Goal: Transaction & Acquisition: Obtain resource

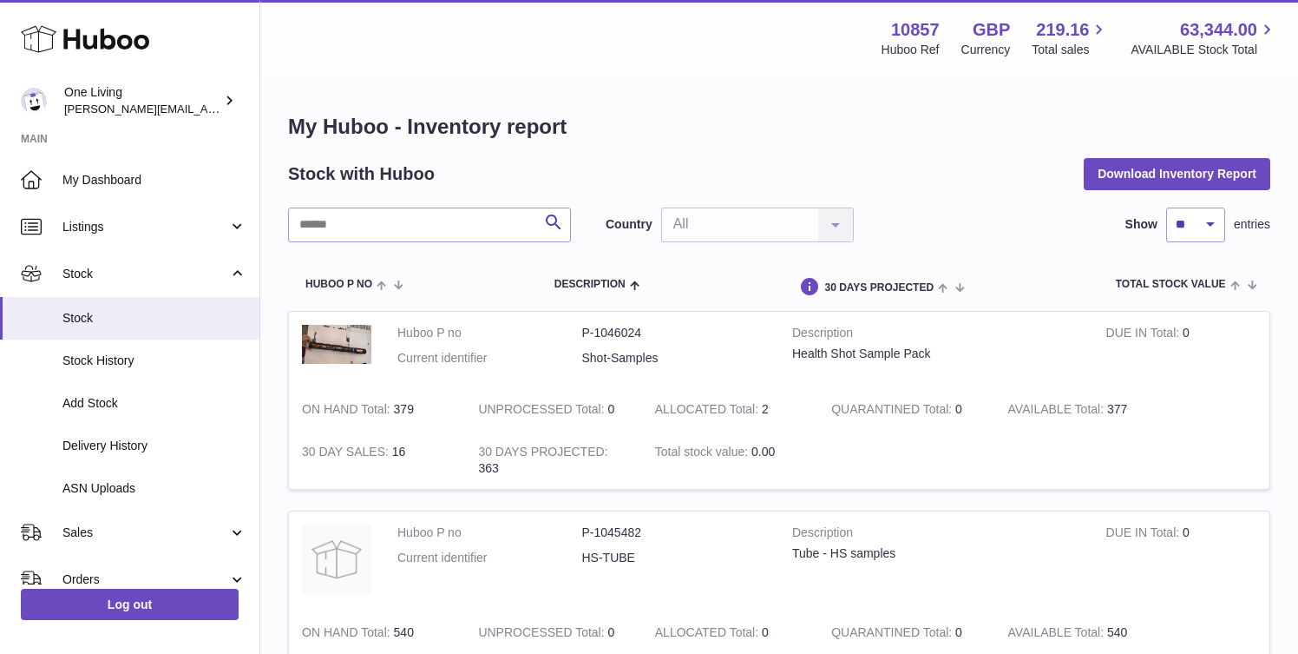
click at [1026, 113] on h1 "My Huboo - Inventory report" at bounding box center [779, 127] width 983 height 28
click at [1139, 177] on button "Download Inventory Report" at bounding box center [1177, 173] width 187 height 31
click at [1133, 174] on button "Download Inventory Report" at bounding box center [1177, 173] width 187 height 31
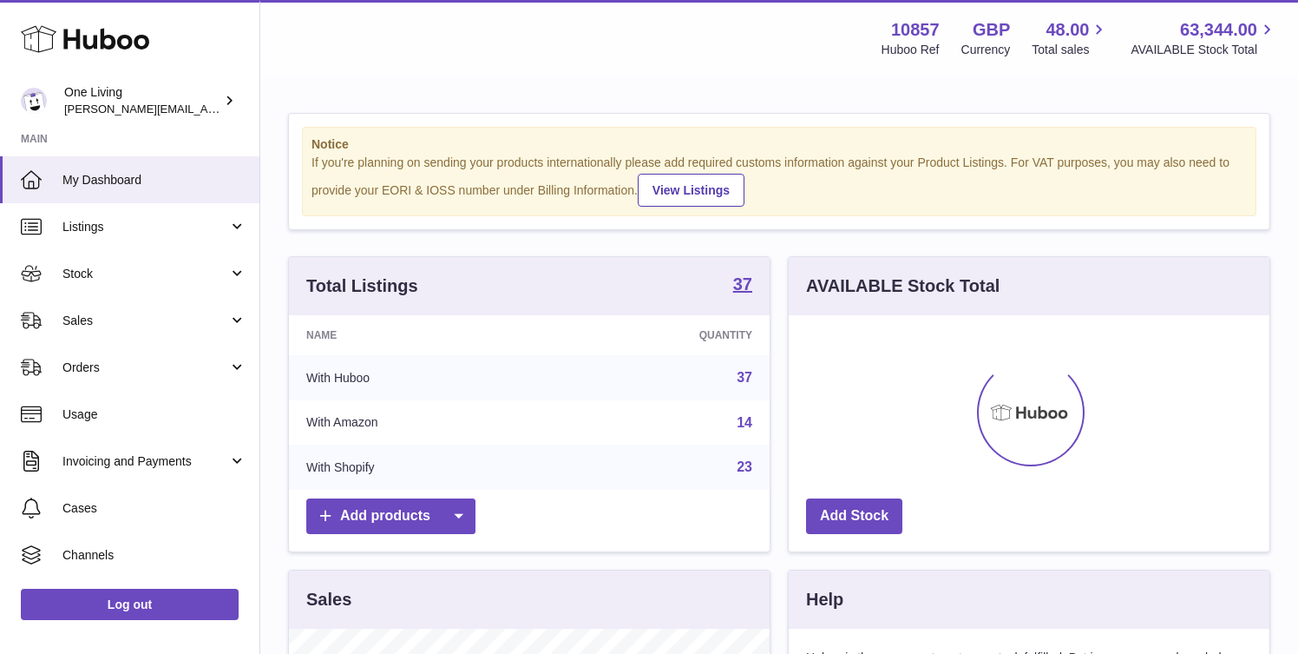
scroll to position [271, 481]
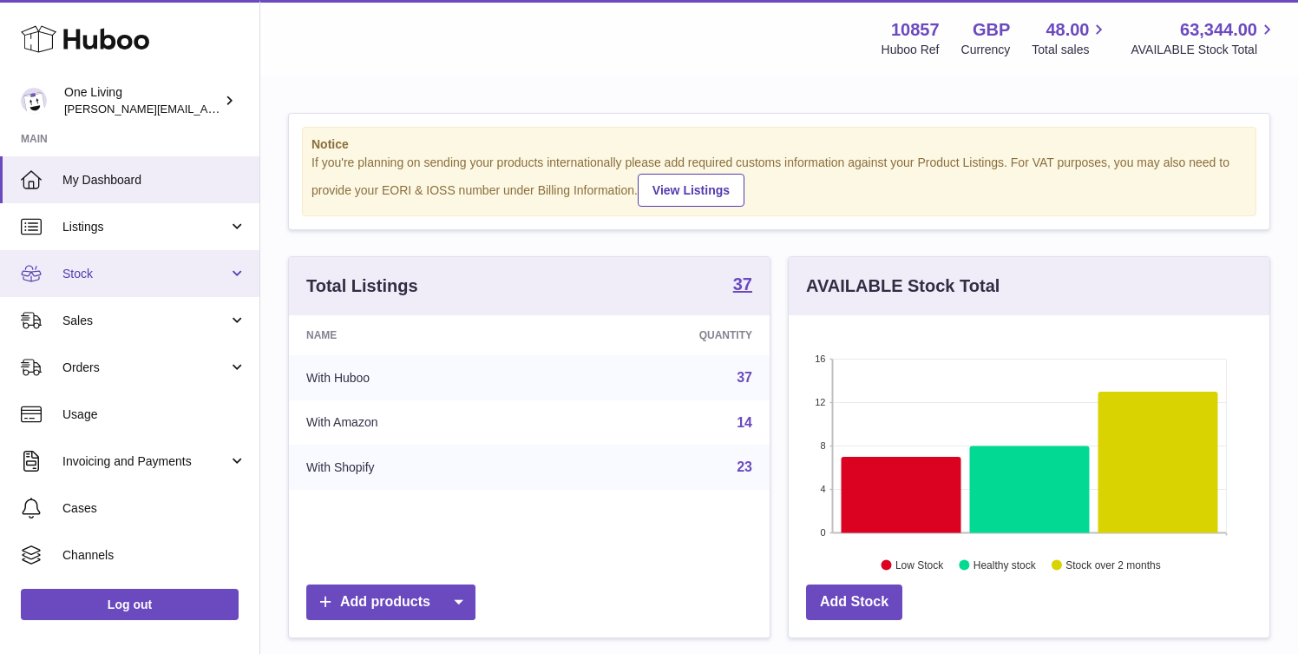
click at [228, 275] on link "Stock" at bounding box center [130, 273] width 260 height 47
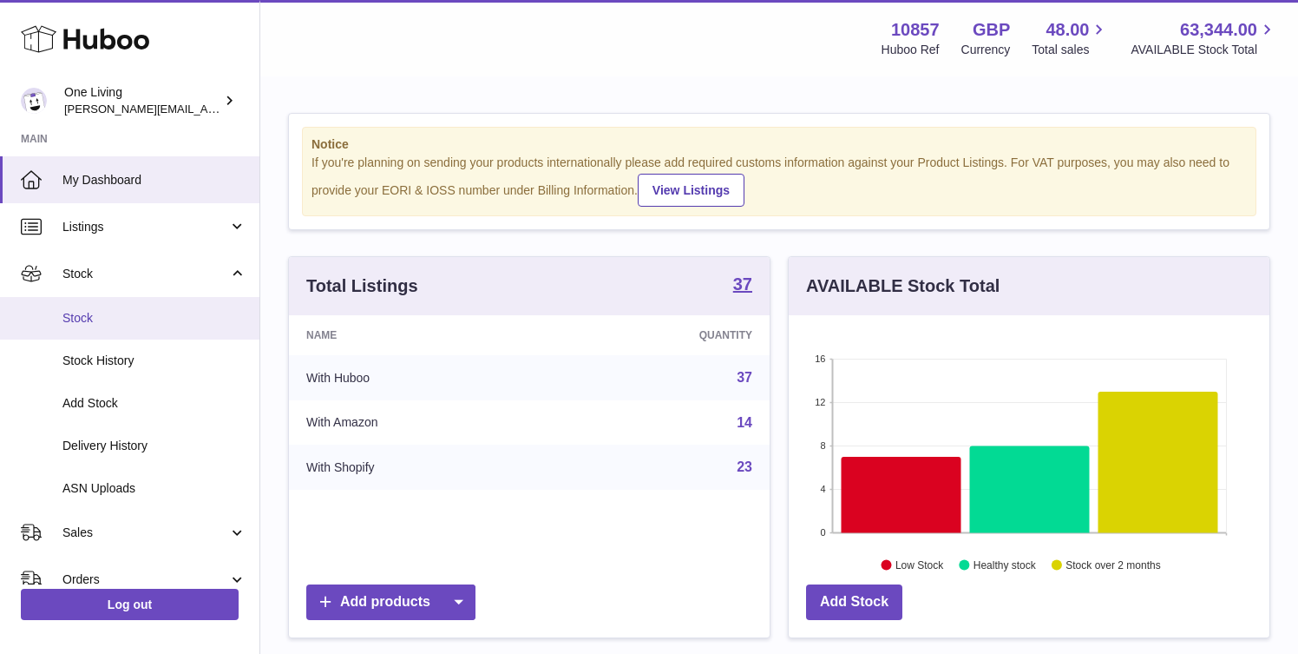
click at [179, 317] on span "Stock" at bounding box center [154, 318] width 184 height 16
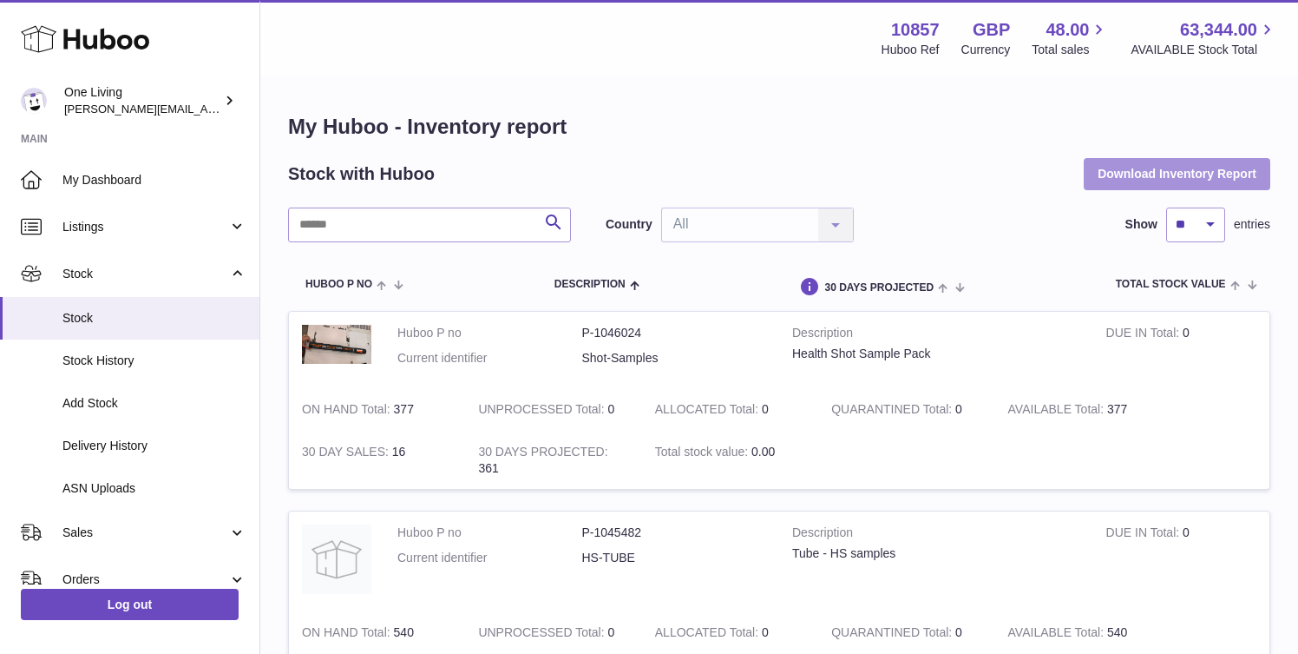
click at [1166, 173] on button "Download Inventory Report" at bounding box center [1177, 173] width 187 height 31
